Goal: Task Accomplishment & Management: Use online tool/utility

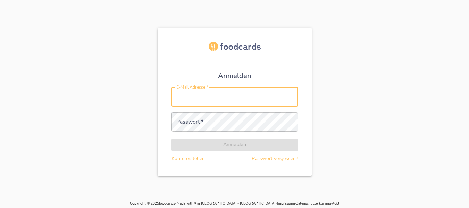
click at [231, 103] on input "E-Mail Adresse   *" at bounding box center [234, 96] width 126 height 19
type input "[PERSON_NAME][EMAIL_ADDRESS][DOMAIN_NAME]"
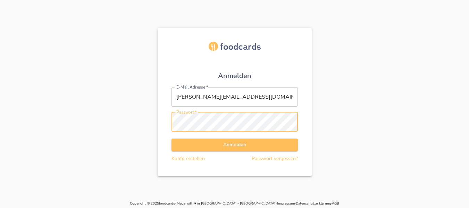
click at [171, 138] on button "Anmelden" at bounding box center [234, 144] width 126 height 13
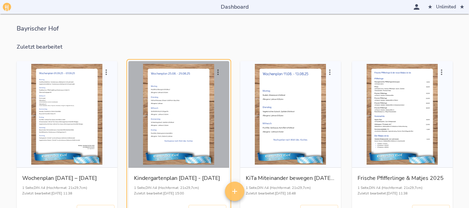
click at [187, 97] on div "button" at bounding box center [178, 114] width 95 height 101
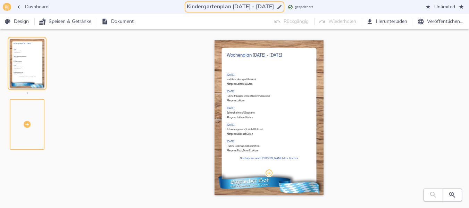
click at [229, 7] on input "Kindergartenplan [DATE] - [DATE]" at bounding box center [230, 6] width 90 height 9
drag, startPoint x: 228, startPoint y: 7, endPoint x: 263, endPoint y: 5, distance: 34.8
click at [263, 5] on input "Kindergartenplan [DATE] - [DATE]" at bounding box center [230, 6] width 90 height 9
type input "Kindergartenplan [DATE] - [DATE]"
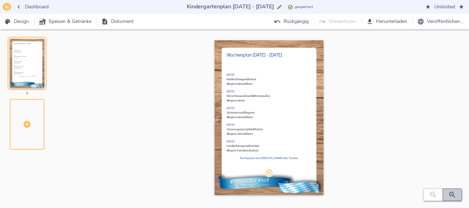
click at [451, 196] on icon "button" at bounding box center [452, 195] width 8 height 8
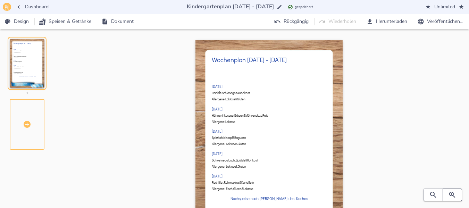
click at [451, 196] on icon "button" at bounding box center [452, 195] width 8 height 8
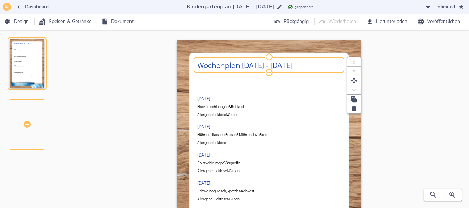
click at [243, 66] on h2 "Wochenplan [DATE] - [DATE]" at bounding box center [269, 64] width 144 height 9
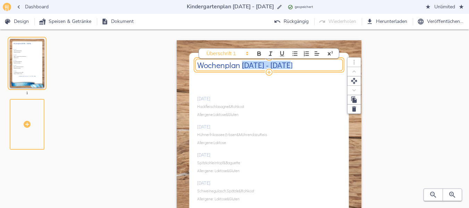
drag, startPoint x: 243, startPoint y: 66, endPoint x: 287, endPoint y: 66, distance: 44.1
click at [287, 66] on h2 "Wochenplan [DATE] - [DATE]" at bounding box center [269, 64] width 144 height 9
click at [230, 102] on div "[DATE] Hackfleischlasagne & Rohkost Allergene: Laktose & Gluten [DATE] Hühnerfr…" at bounding box center [269, 169] width 144 height 192
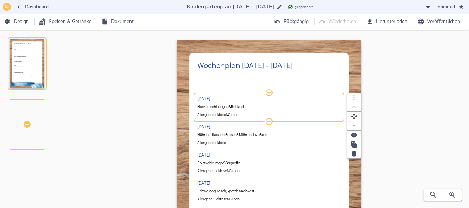
click at [226, 107] on span "Hackfleischlasagne" at bounding box center [213, 106] width 32 height 4
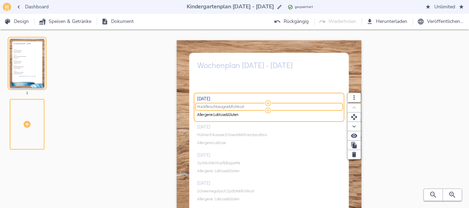
click at [226, 107] on span "Hackfleischlasagne" at bounding box center [213, 106] width 32 height 4
click at [226, 107] on input "Hackfleischlasagne & Rohkost" at bounding box center [268, 106] width 142 height 4
type input "Kalbsgeschnetzeltes, [PERSON_NAME] & Rohkost"
click at [234, 134] on div "[DATE] Kalbsgeschnetzeltes, Reis & Rohkost Allergene: Laktose & Gluten [DATE] H…" at bounding box center [269, 169] width 144 height 192
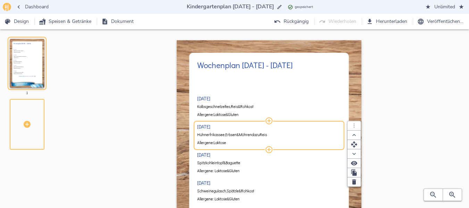
click at [234, 134] on span "Erbsen" at bounding box center [230, 135] width 11 height 4
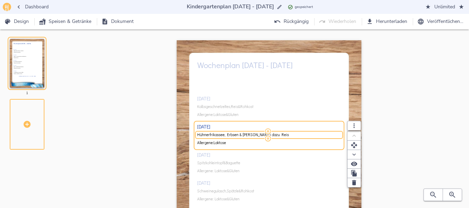
click at [234, 134] on input "Hühnerfrikassee, Erbsen & [PERSON_NAME] dazu Reis" at bounding box center [268, 135] width 142 height 4
click at [246, 112] on div "[DATE] Kalbsgeschnetzeltes, Reis & Rohkost Allergene: Laktose & Gluten [DATE] H…" at bounding box center [269, 169] width 144 height 192
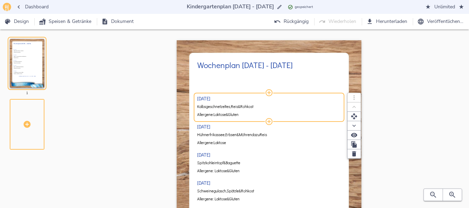
click at [259, 110] on div "Kalbsgeschnetzeltes, [PERSON_NAME] & Rohkost" at bounding box center [269, 107] width 144 height 8
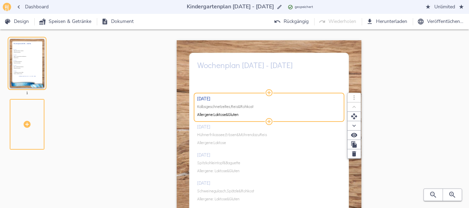
click at [260, 104] on span "Kalbsgeschnetzeltes, [PERSON_NAME] & Rohkost" at bounding box center [268, 106] width 142 height 4
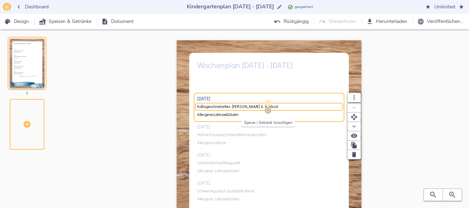
click at [268, 111] on icon "button" at bounding box center [268, 111] width 6 height 6
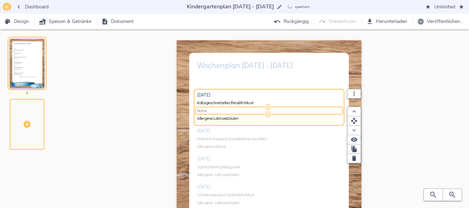
click at [219, 110] on span "Name" at bounding box center [268, 111] width 142 height 4
click at [219, 110] on input "Name" at bounding box center [268, 111] width 142 height 4
type input "n"
type input "Nachtisch: Quarkspeise"
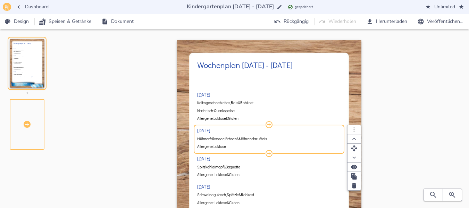
click at [237, 137] on div "[DATE] Kalbsgeschnetzeltes, Reis & Rohkost Nachtisch: Quarkspeise Allergene: La…" at bounding box center [269, 169] width 144 height 192
click at [237, 137] on span "Erbsen" at bounding box center [230, 139] width 11 height 4
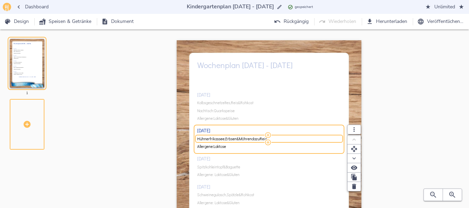
click at [237, 137] on span "Erbsen" at bounding box center [230, 139] width 11 height 4
click at [237, 137] on input "Hühnerfrikassee, Erbsen & [PERSON_NAME] dazu Reis" at bounding box center [268, 139] width 142 height 4
type input "Bratwurstschnecke, Gemüse & Püree"
click at [233, 110] on div "[DATE] Kalbsgeschnetzeltes, Reis & Rohkost Nachtisch: Quarkspeise Allergene: La…" at bounding box center [269, 169] width 144 height 192
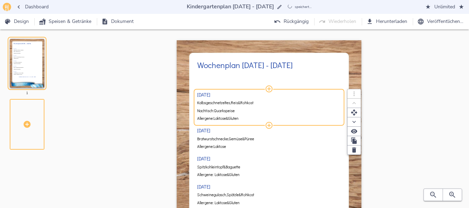
click at [233, 110] on span "Quarkspeise" at bounding box center [224, 111] width 21 height 4
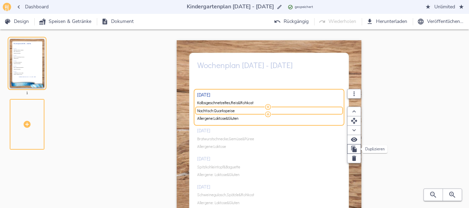
click at [350, 149] on icon "button" at bounding box center [353, 148] width 7 height 7
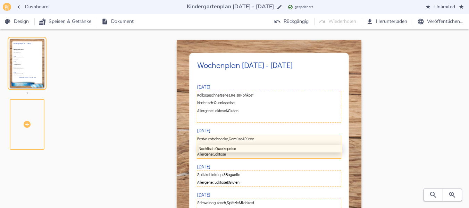
drag, startPoint x: 243, startPoint y: 116, endPoint x: 244, endPoint y: 152, distance: 36.1
click at [244, 152] on div "[DATE] Kalbsgeschnetzeltes, Reis & Rohkost Nachtisch: Quarkspeise Nachtisch: Qu…" at bounding box center [269, 169] width 144 height 192
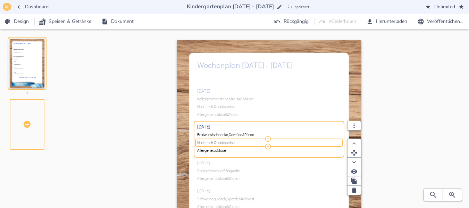
click at [247, 145] on span "Nachtisch: Quarkspeise" at bounding box center [268, 143] width 142 height 4
click at [247, 145] on input "Nachtisch: Quarkspeise" at bounding box center [268, 143] width 142 height 4
type input "Nachtisch: Obst"
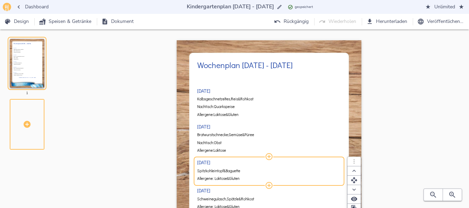
click at [235, 169] on div "[DATE] Kalbsgeschnetzeltes, Reis & Rohkost Nachtisch: Quarkspeise Allergene: La…" at bounding box center [269, 169] width 144 height 192
click at [220, 172] on span "Spitzkohleintopf" at bounding box center [210, 171] width 26 height 4
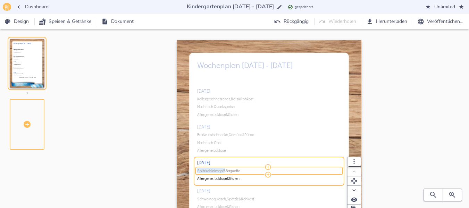
click at [220, 172] on span "Spitzkohleintopf" at bounding box center [210, 171] width 26 height 4
click at [220, 172] on input "Spitzkohleintopf & Baguette" at bounding box center [268, 171] width 142 height 4
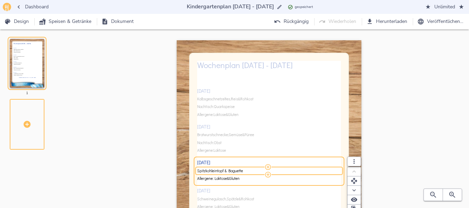
drag, startPoint x: 225, startPoint y: 171, endPoint x: 187, endPoint y: 171, distance: 37.1
click at [187, 171] on div "Wochenplan [DATE] - [DATE] [DATE] Kalbsgeschnetzeltes, Reis & Rohkost Nachtisch…" at bounding box center [269, 170] width 185 height 261
type input "Gyrossuppe & Baguette"
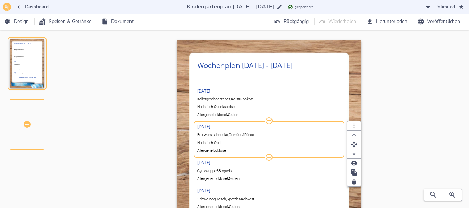
click at [265, 141] on div "[DATE] Kalbsgeschnetzeltes, Reis & Rohkost Nachtisch: Quarkspeise Allergene: La…" at bounding box center [269, 169] width 144 height 192
click at [265, 141] on span "Nachtisch: Obst" at bounding box center [268, 143] width 142 height 4
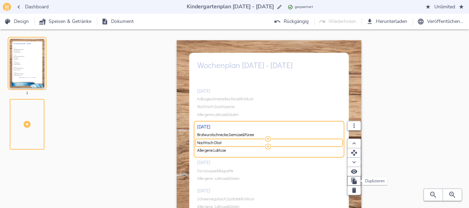
click at [353, 181] on icon "button" at bounding box center [354, 181] width 6 height 6
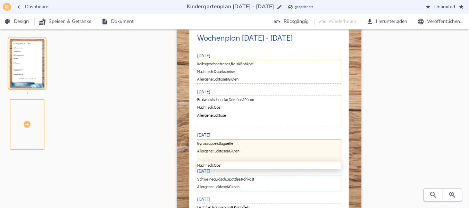
scroll to position [29, 0]
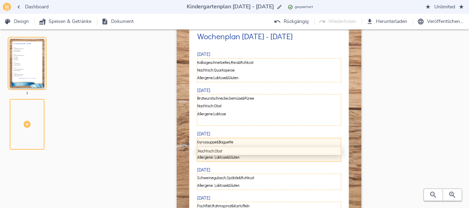
drag, startPoint x: 247, startPoint y: 146, endPoint x: 246, endPoint y: 153, distance: 7.2
click at [246, 153] on div "[DATE] Kalbsgeschnetzeltes, Reis & Rohkost Nachtisch: Quarkspeise Allergene: La…" at bounding box center [269, 140] width 144 height 192
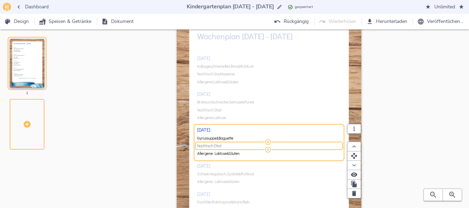
click at [227, 147] on span "Nachtisch: Obst" at bounding box center [268, 146] width 142 height 4
click at [227, 147] on input "Nachtisch: Obst" at bounding box center [268, 146] width 142 height 4
type input "Nachtisch: Schokocreme"
click at [351, 182] on icon "button" at bounding box center [354, 184] width 6 height 6
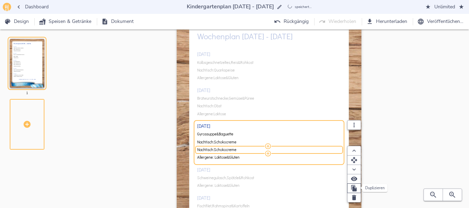
click at [353, 188] on icon "button" at bounding box center [354, 188] width 6 height 6
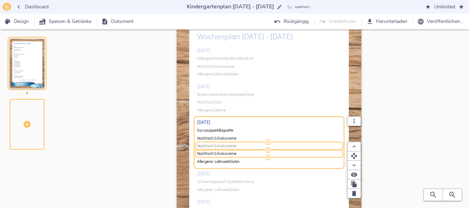
click at [251, 146] on span "Nachtisch: Schokocreme" at bounding box center [268, 146] width 142 height 4
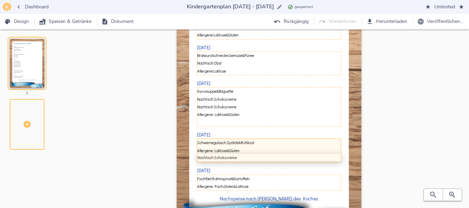
scroll to position [70, 0]
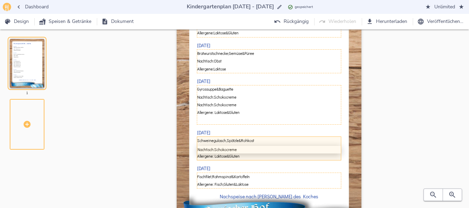
drag, startPoint x: 257, startPoint y: 141, endPoint x: 256, endPoint y: 158, distance: 16.7
click at [256, 158] on div "[DATE] Kalbsgeschnetzeltes, Reis & Rohkost Nachtisch: Quarkspeise Allergene: La…" at bounding box center [269, 103] width 144 height 200
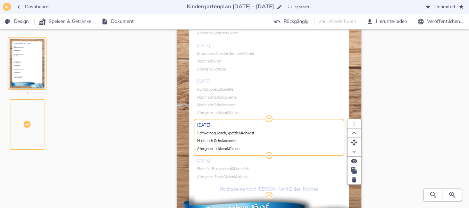
click at [226, 101] on div "[DATE] Kalbsgeschnetzeltes, Reis & Rohkost Nachtisch: Quarkspeise Allergene: La…" at bounding box center [269, 99] width 144 height 192
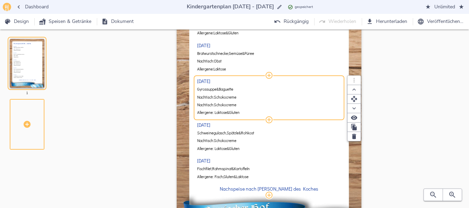
click at [228, 97] on span "Schokocreme" at bounding box center [225, 97] width 23 height 4
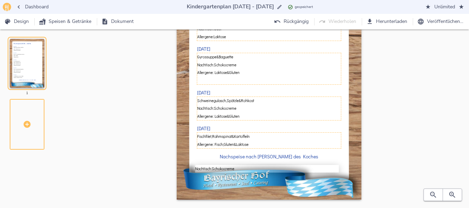
scroll to position [105, 0]
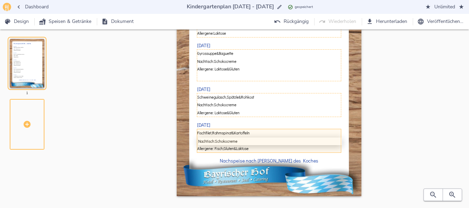
drag, startPoint x: 245, startPoint y: 94, endPoint x: 247, endPoint y: 141, distance: 46.9
click at [247, 141] on div "[DATE] Kalbsgeschnetzeltes, Reis & Rohkost Nachtisch: Quarkspeise Allergene: La…" at bounding box center [269, 67] width 144 height 200
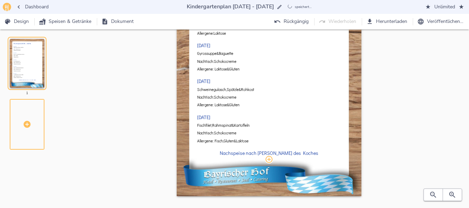
click at [404, 132] on div "Wochenplan [DATE] - [DATE] [DATE] Kalbsgeschnetzeltes, Reis & Rohkost Nachtisch…" at bounding box center [269, 72] width 378 height 275
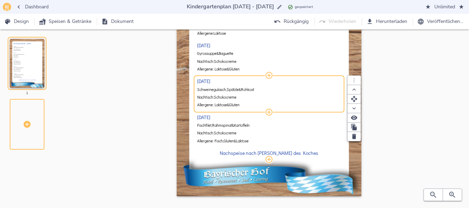
click at [241, 91] on span "&" at bounding box center [240, 89] width 2 height 4
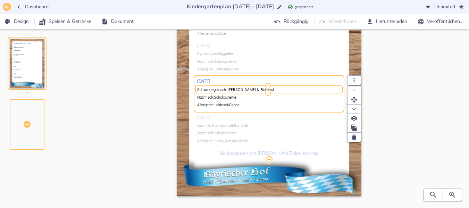
click at [241, 91] on input "Schweinegulasch, [PERSON_NAME] & Rohkost" at bounding box center [268, 89] width 142 height 4
type input "Geflügelbällchen, Rahmgemüse & Kartoffeln"
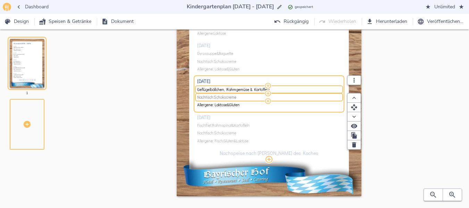
click at [243, 99] on span "Nachtisch: Schokocreme" at bounding box center [268, 97] width 142 height 4
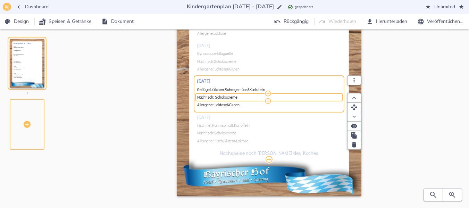
click at [243, 99] on input "Nachtisch: Schokocreme" at bounding box center [268, 97] width 142 height 4
type input "Nachtisch: Obst"
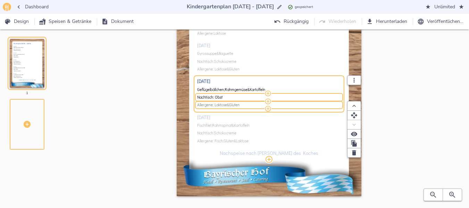
click at [245, 106] on span "Allergene: Laktose & Gluten" at bounding box center [268, 105] width 142 height 4
type input "Allergene: Laktose"
click at [215, 127] on div "[DATE] Kalbsgeschnetzeltes, Reis & Rohkost Nachtisch: Quarkspeise Allergene: La…" at bounding box center [269, 63] width 144 height 192
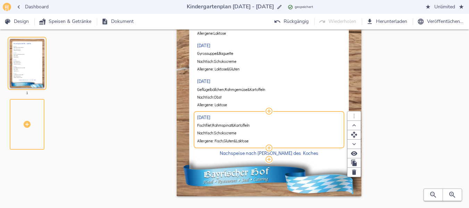
click at [240, 125] on span "Kartoffeln" at bounding box center [242, 125] width 16 height 4
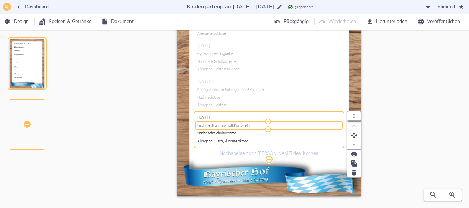
click at [232, 124] on span "Rahmspinat" at bounding box center [222, 125] width 20 height 4
click at [239, 125] on input "Fischfilet, Rahmspinat & Kartoffeln" at bounding box center [268, 125] width 142 height 4
click at [252, 126] on input "Fischfilet, Kräuterdip, Kartoffeln" at bounding box center [268, 125] width 142 height 4
type input "Fischfilet, Kräuterdip, Kartoffeln & Rohkost"
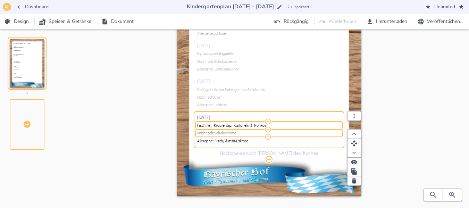
click at [240, 132] on span "Nachtisch: Schokocreme" at bounding box center [268, 133] width 142 height 4
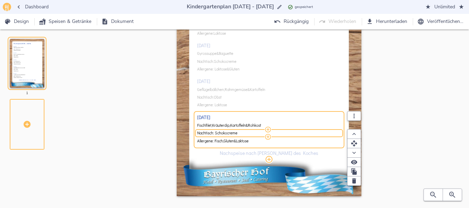
click at [240, 132] on input "Nachtisch: Schokocreme" at bounding box center [268, 133] width 142 height 4
type input "Nachtisch: Vanillecreme"
click at [436, 101] on div "Wochenplan [DATE] - [DATE] [DATE] Kalbsgeschnetzeltes, Reis & Rohkost Nachtisch…" at bounding box center [269, 72] width 378 height 275
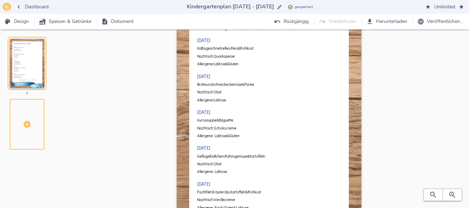
scroll to position [38, 0]
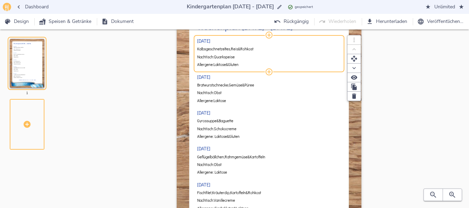
click at [238, 65] on span "Gluten" at bounding box center [233, 64] width 10 height 4
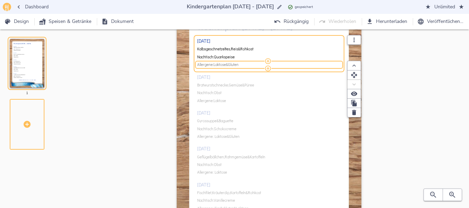
click at [238, 65] on span "Gluten" at bounding box center [233, 64] width 10 height 4
type input "Allergene: Laktose"
click at [456, 77] on div "Wochenplan [DATE] - [DATE] [DATE] Kalbsgeschnetzeltes, Reis & Rohkost Nachtisch…" at bounding box center [269, 139] width 378 height 275
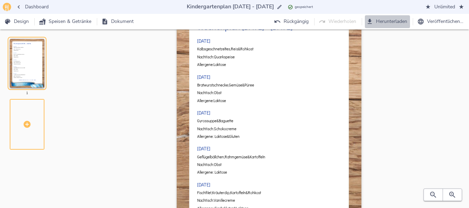
click at [382, 22] on span "Herunterladen" at bounding box center [388, 21] width 40 height 9
click at [41, 3] on span "Dashboard" at bounding box center [33, 7] width 32 height 9
